Goal: Task Accomplishment & Management: Use online tool/utility

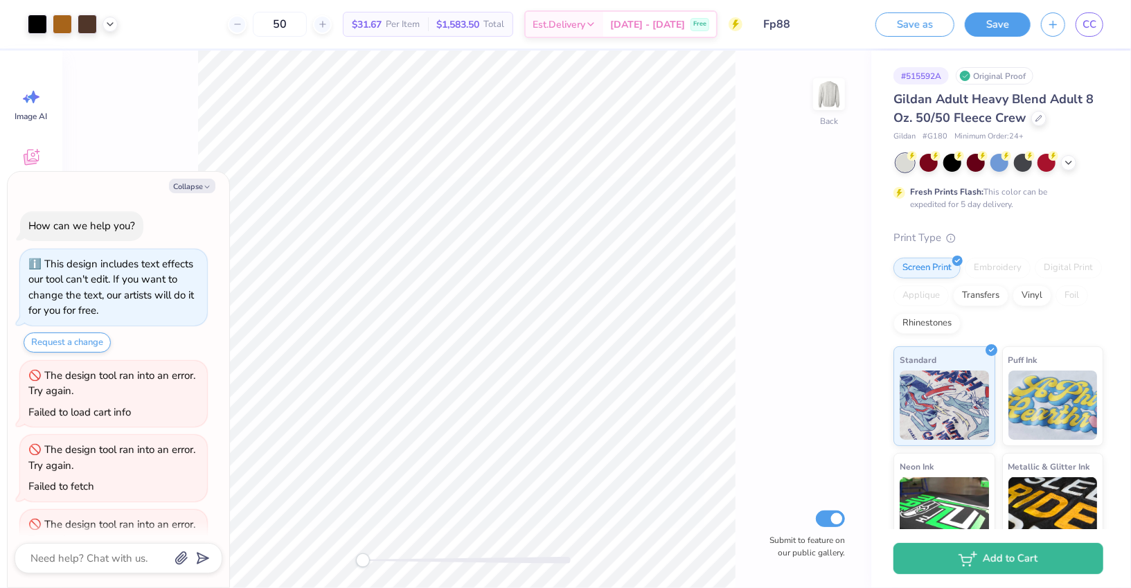
scroll to position [123, 0]
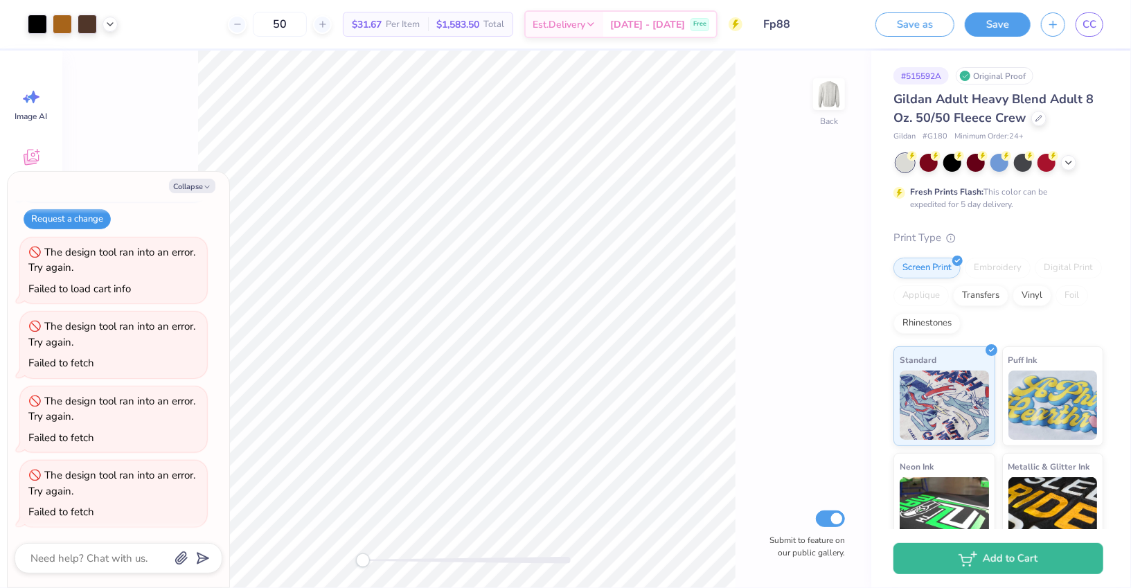
click at [85, 219] on button "Request a change" at bounding box center [67, 219] width 87 height 20
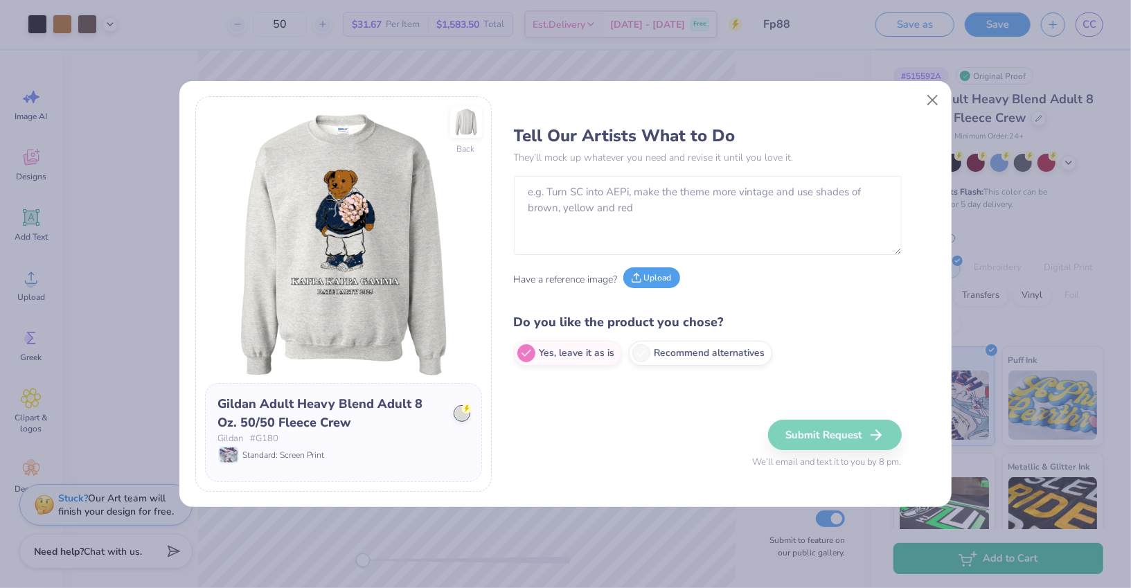
click at [660, 274] on button "Upload" at bounding box center [651, 277] width 57 height 21
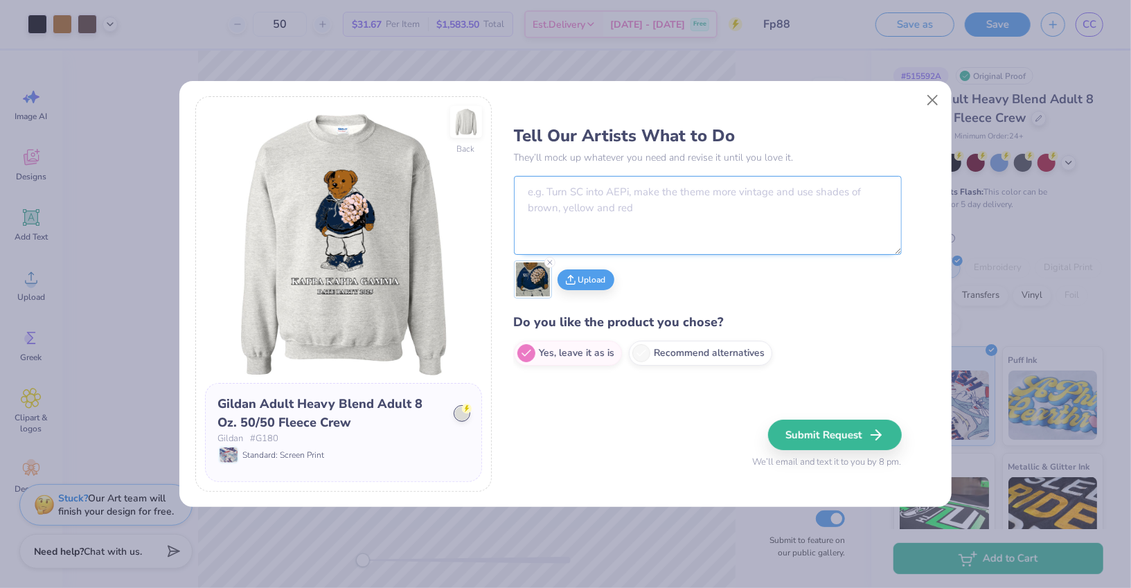
click at [627, 223] on textarea at bounding box center [708, 215] width 388 height 79
click at [536, 290] on img at bounding box center [533, 279] width 34 height 34
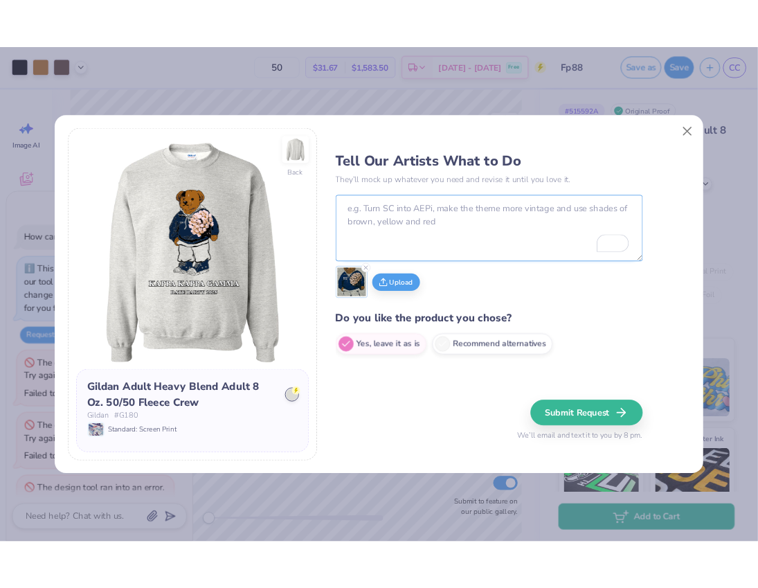
scroll to position [198, 0]
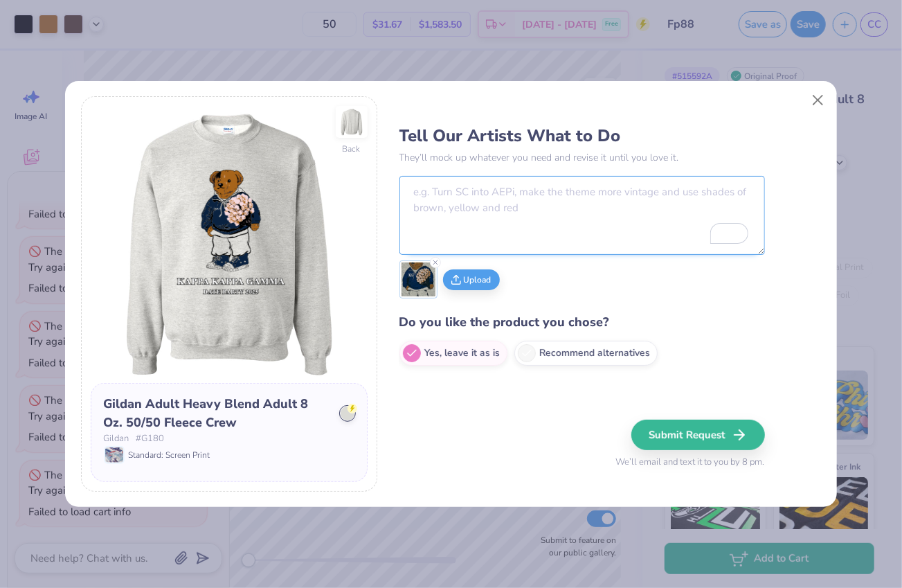
click at [449, 201] on textarea "To enrich screen reader interactions, please activate Accessibility in Grammarl…" at bounding box center [583, 215] width 366 height 79
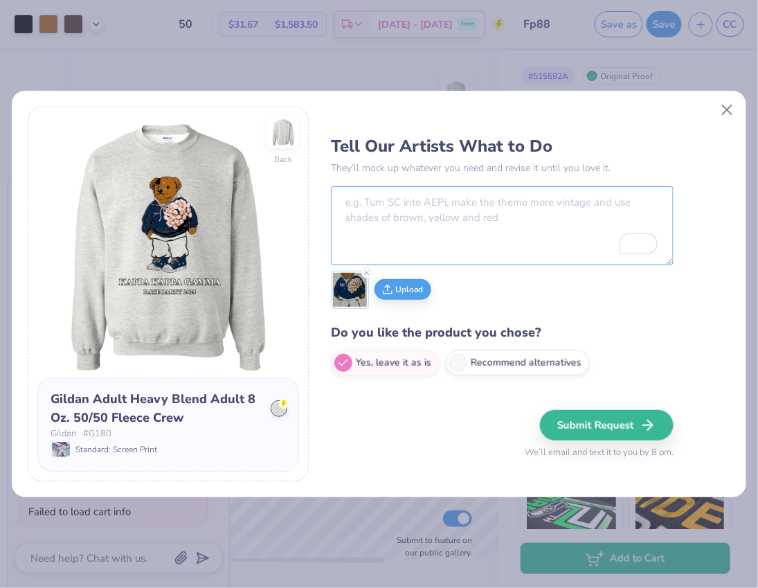
type textarea "x"
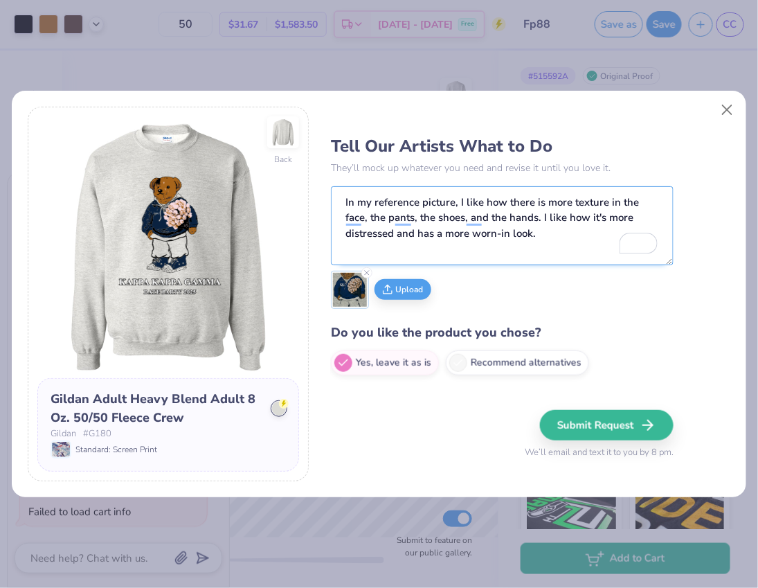
click at [538, 251] on textarea "In my reference picture, I like how there is more texture in the face, the pant…" at bounding box center [502, 225] width 343 height 79
click at [564, 236] on textarea "In my reference picture, I like how there is more texture in the face, the pant…" at bounding box center [502, 225] width 343 height 79
click at [553, 242] on textarea "In my reference picture, I like how there is more texture in the face, the pant…" at bounding box center [502, 225] width 343 height 79
click at [571, 233] on textarea "In my reference picture, I like how there is more texture in the face, the pant…" at bounding box center [502, 225] width 343 height 79
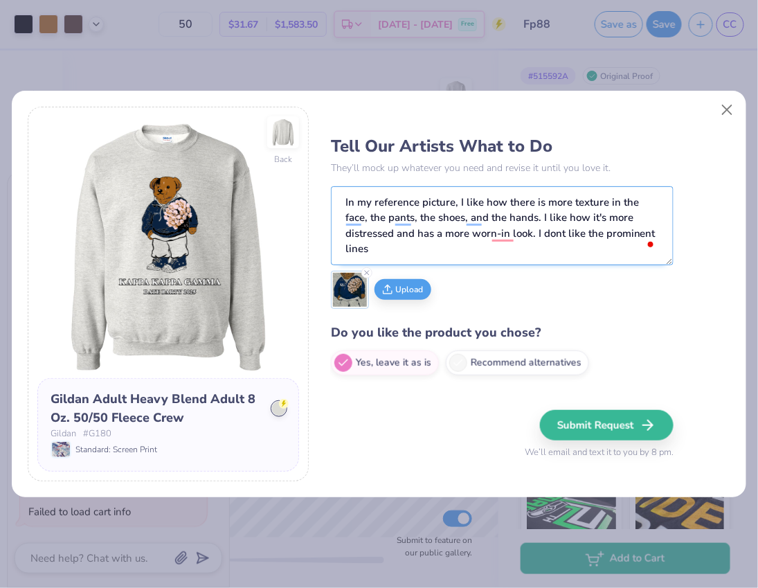
click at [571, 233] on textarea "In my reference picture, I like how there is more texture in the face, the pant…" at bounding box center [502, 225] width 343 height 79
click at [627, 231] on textarea "In my reference picture, I like how there is more texture in the face, the pant…" at bounding box center [502, 225] width 343 height 79
click at [575, 234] on textarea "In my reference picture, I like how there is more texture in the face, the pant…" at bounding box center [502, 225] width 343 height 79
click at [642, 234] on textarea "In my reference picture, I like how there is more texture in the face, the pant…" at bounding box center [502, 225] width 343 height 79
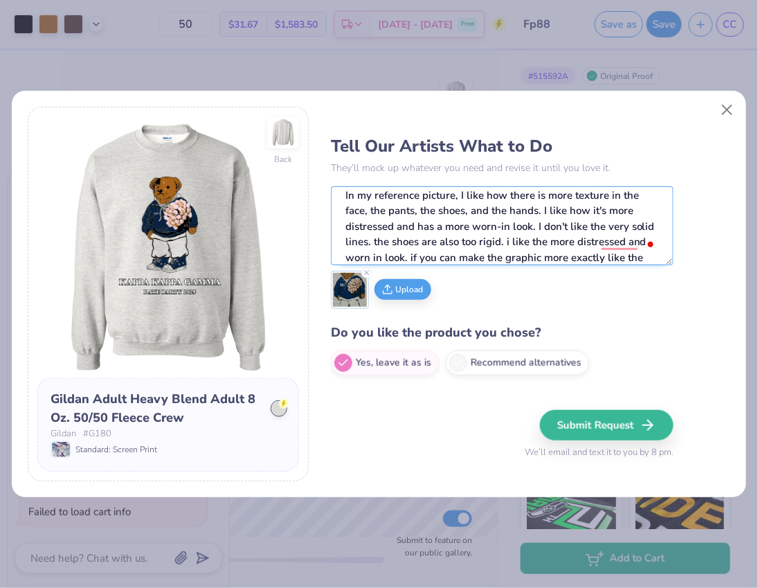
scroll to position [22, 0]
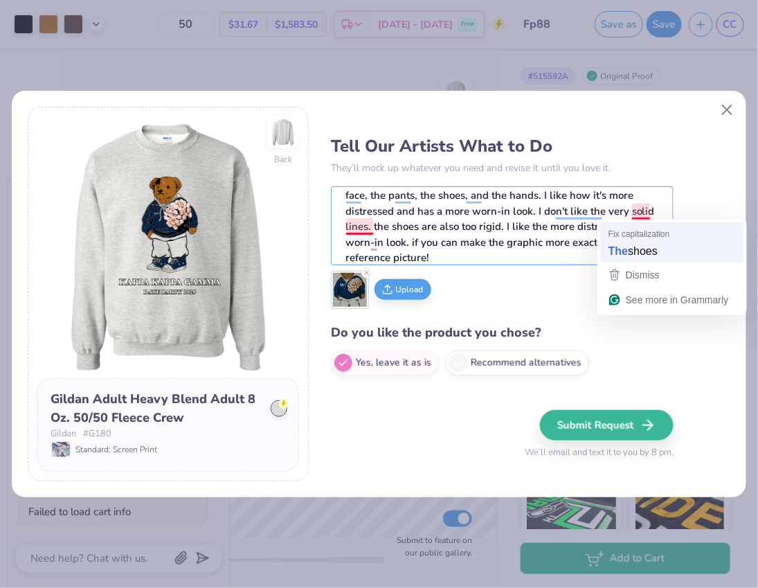
type textarea "In my reference picture, I like how there is more texture in the face, the pant…"
